Goal: Check status: Check status

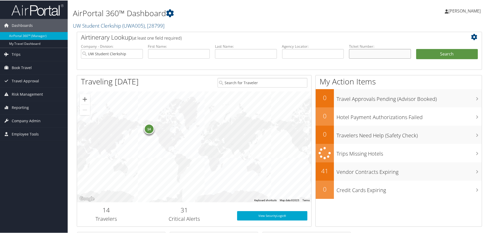
click at [394, 52] on input "text" at bounding box center [380, 53] width 62 height 10
paste input "0277310807796"
type input "0277310807796"
click at [416, 48] on button "Search" at bounding box center [447, 53] width 62 height 10
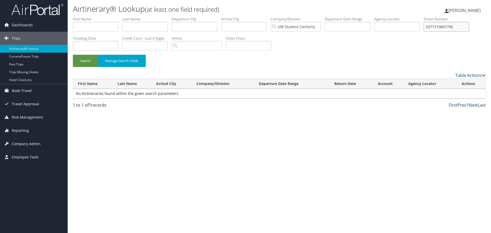
click at [468, 27] on input "0277310807796" at bounding box center [447, 27] width 46 height 10
click at [73, 55] on button "Search" at bounding box center [85, 61] width 25 height 12
type input "02773108077"
click at [73, 55] on button "Search" at bounding box center [85, 61] width 25 height 12
click at [426, 42] on div "Search Manage Search Fields" at bounding box center [279, 44] width 421 height 56
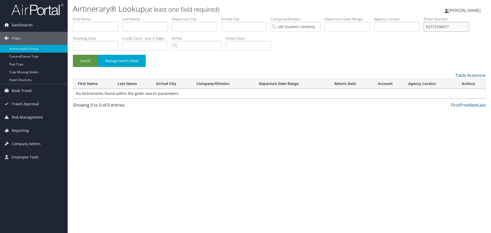
drag, startPoint x: 473, startPoint y: 26, endPoint x: 375, endPoint y: 27, distance: 98.1
click at [375, 16] on ul "First Name Last Name Departure City Arrival City Company/Division UW Student Cl…" at bounding box center [279, 16] width 413 height 0
click at [152, 31] on input "text" at bounding box center [145, 27] width 46 height 10
type input "Spring"
click at [73, 55] on button "Search" at bounding box center [85, 61] width 25 height 12
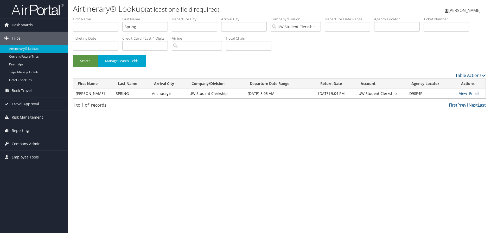
click at [462, 92] on link "View" at bounding box center [463, 93] width 8 height 5
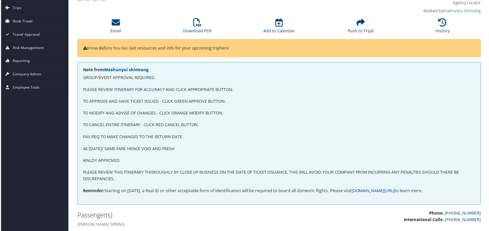
scroll to position [15, 0]
